Goal: Task Accomplishment & Management: Complete application form

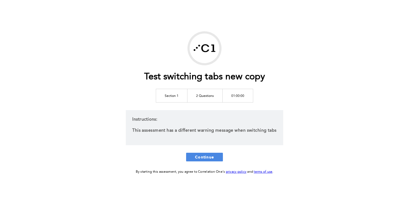
click at [163, 16] on div "Test switching tabs new copy Section 1 2 Questions 01:00:00 Instructions: This …" at bounding box center [204, 107] width 409 height 214
click at [206, 151] on div "Test switching tabs new copy Section 1 2 Questions 01:00:00 Instructions: This …" at bounding box center [204, 103] width 277 height 144
click at [205, 155] on span "Continue" at bounding box center [204, 157] width 19 height 5
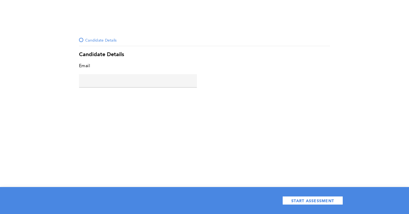
click at [114, 82] on input "text" at bounding box center [138, 80] width 118 height 13
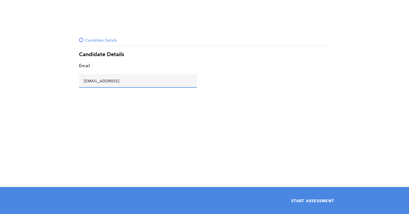
type input "[EMAIL_ADDRESS]"
click at [290, 196] on button "START ASSESSMENT" at bounding box center [312, 200] width 61 height 9
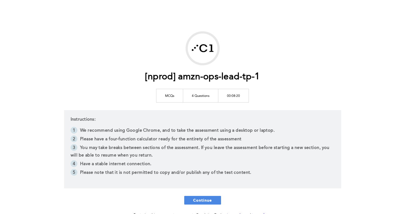
scroll to position [35, 0]
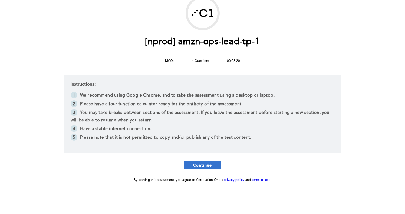
click at [212, 163] on button "Continue" at bounding box center [202, 165] width 37 height 9
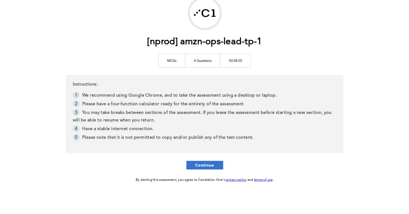
scroll to position [0, 0]
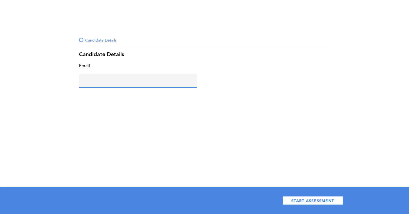
click at [133, 86] on input "text" at bounding box center [138, 80] width 118 height 13
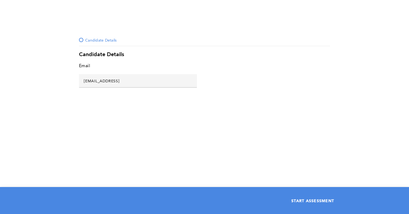
click at [286, 204] on button "START ASSESSMENT" at bounding box center [312, 200] width 61 height 9
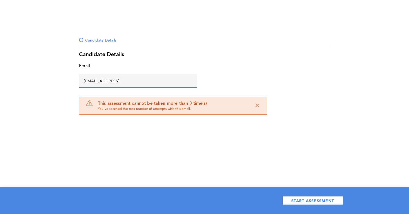
click at [113, 81] on input "asd@asd.asd" at bounding box center [138, 80] width 118 height 13
type input "asd@asd.asds"
click at [292, 201] on span "START ASSESSMENT" at bounding box center [312, 200] width 43 height 5
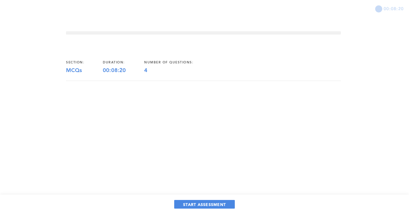
click at [84, 85] on div "section: MCQs duration: 00:08:20 number of questions: 4" at bounding box center [203, 85] width 275 height 67
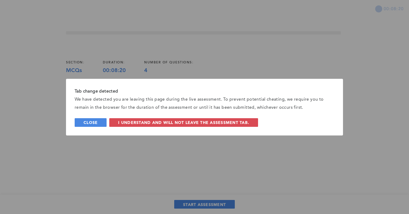
click at [92, 124] on span "Close" at bounding box center [91, 122] width 14 height 5
